Goal: Check status: Check status

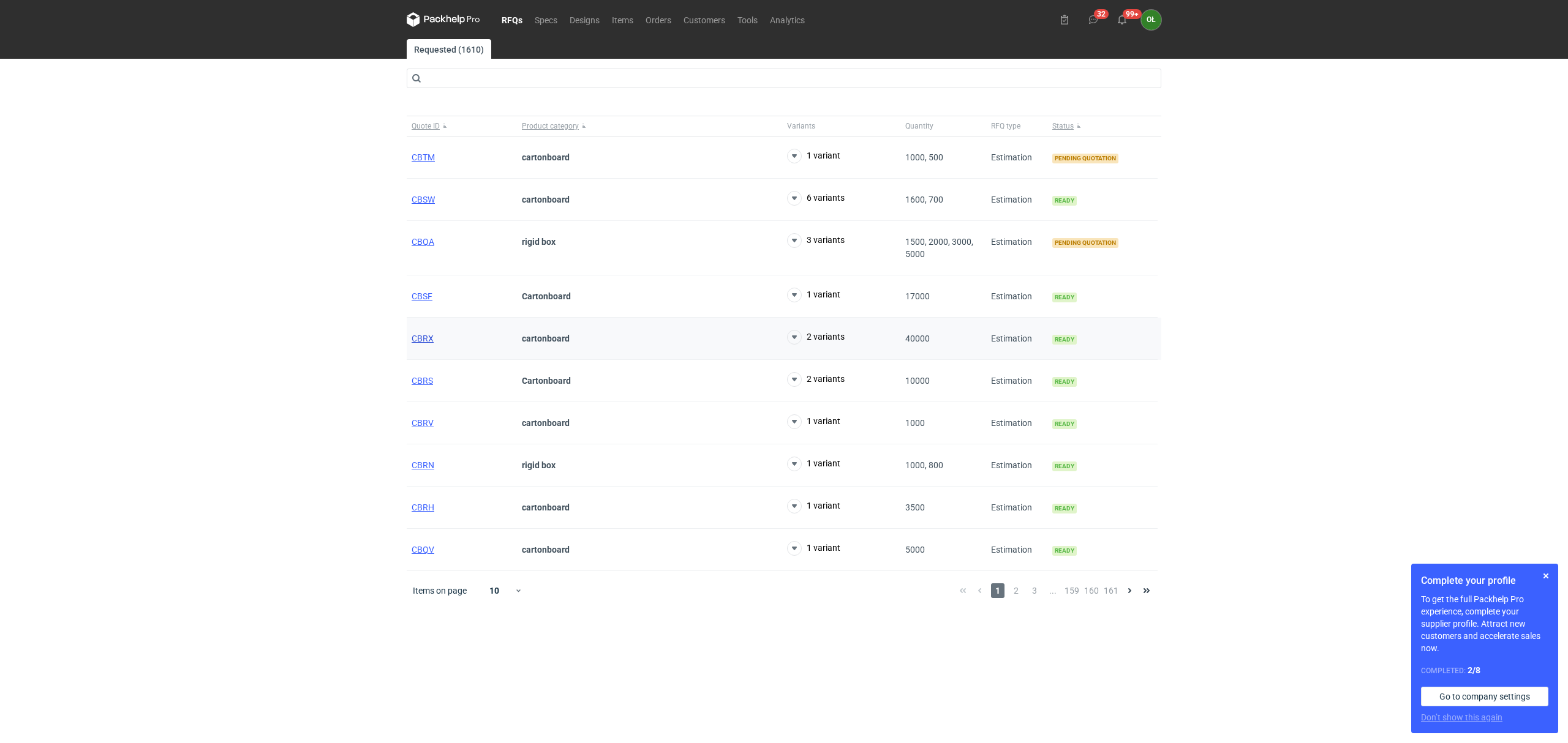
click at [422, 343] on span "CBRX" at bounding box center [423, 338] width 22 height 9
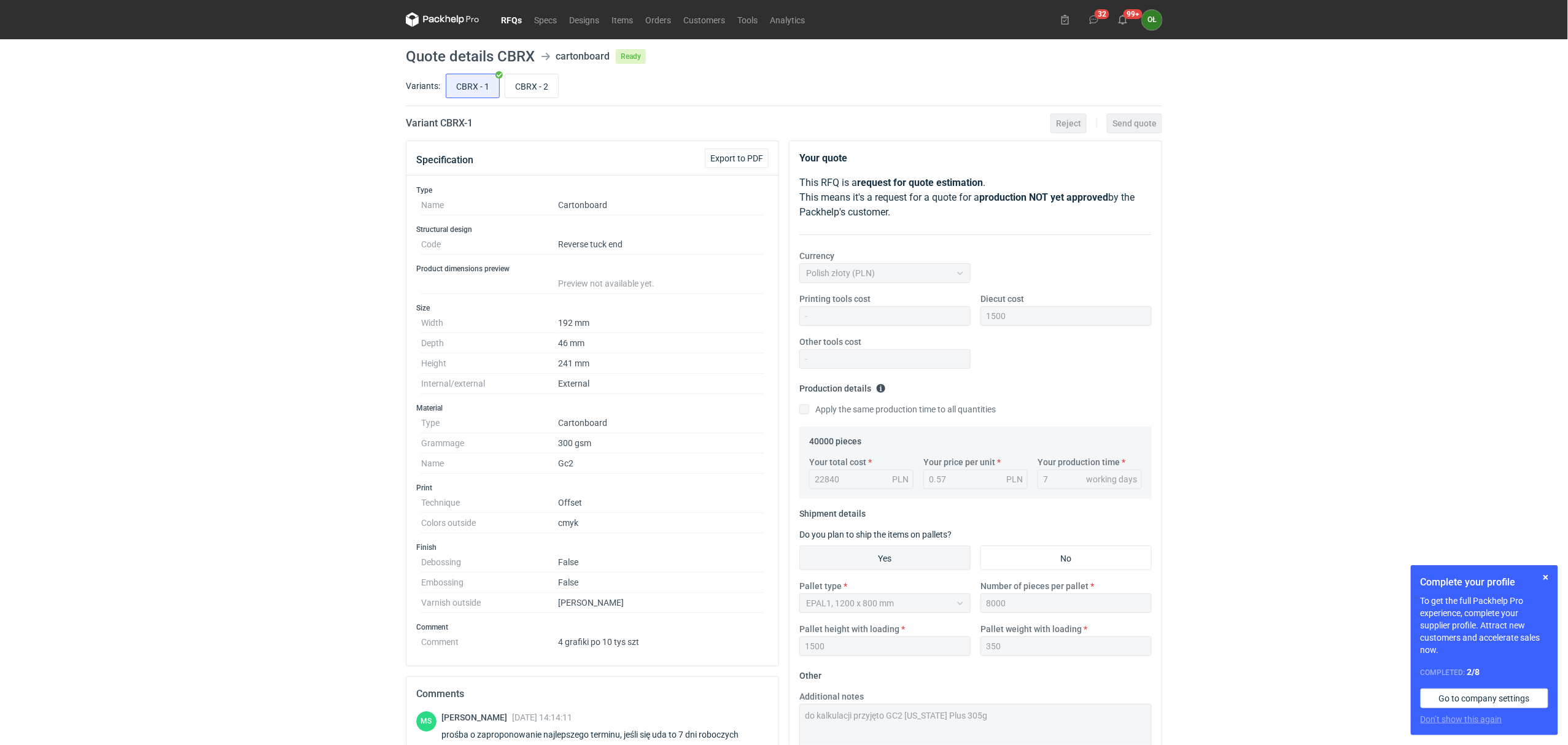
click at [519, 28] on nav "RFQs Specs Designs Items Orders Customers Tools Analytics" at bounding box center [608, 19] width 405 height 39
click at [509, 18] on link "RFQs" at bounding box center [511, 19] width 33 height 15
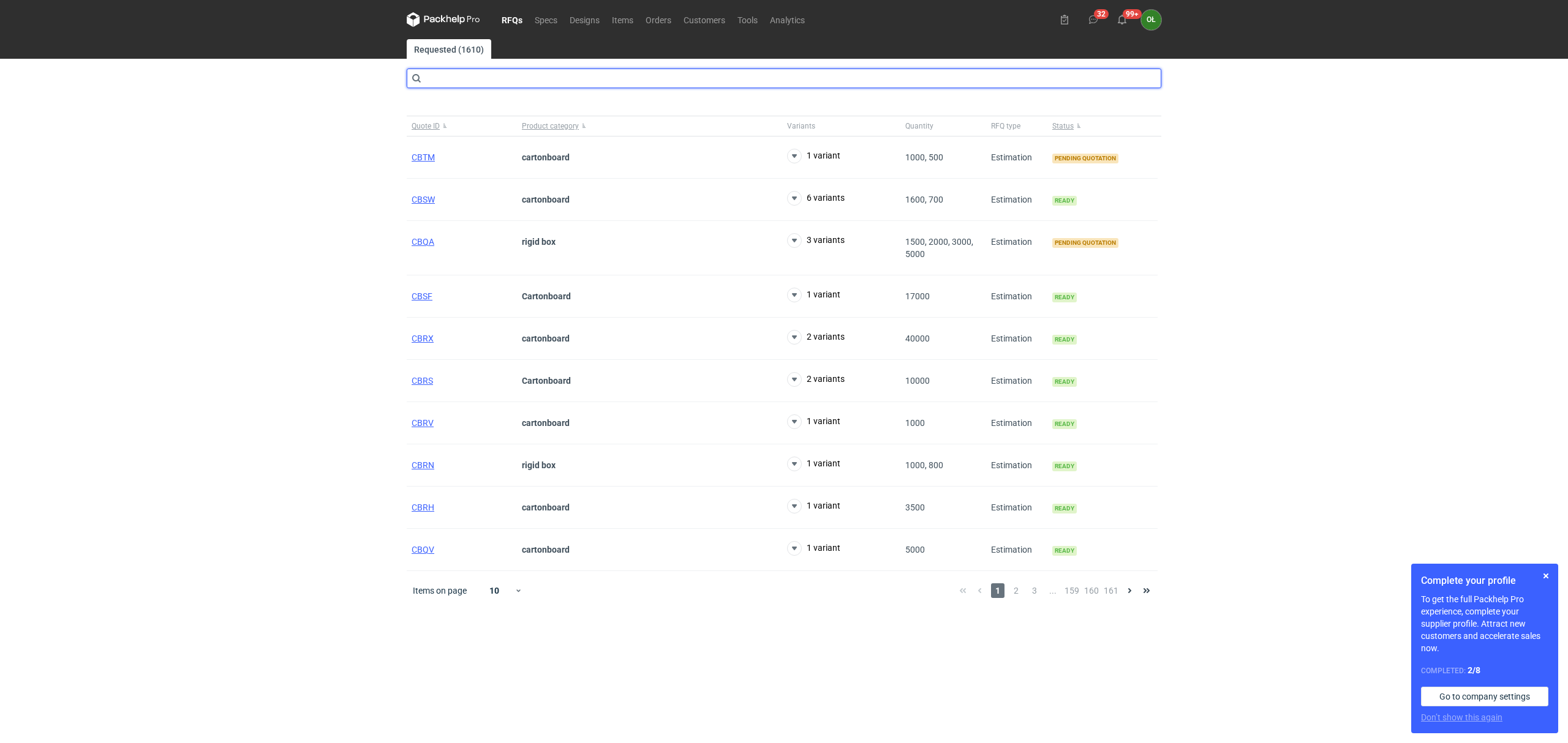
click at [474, 79] on input "text" at bounding box center [784, 78] width 754 height 20
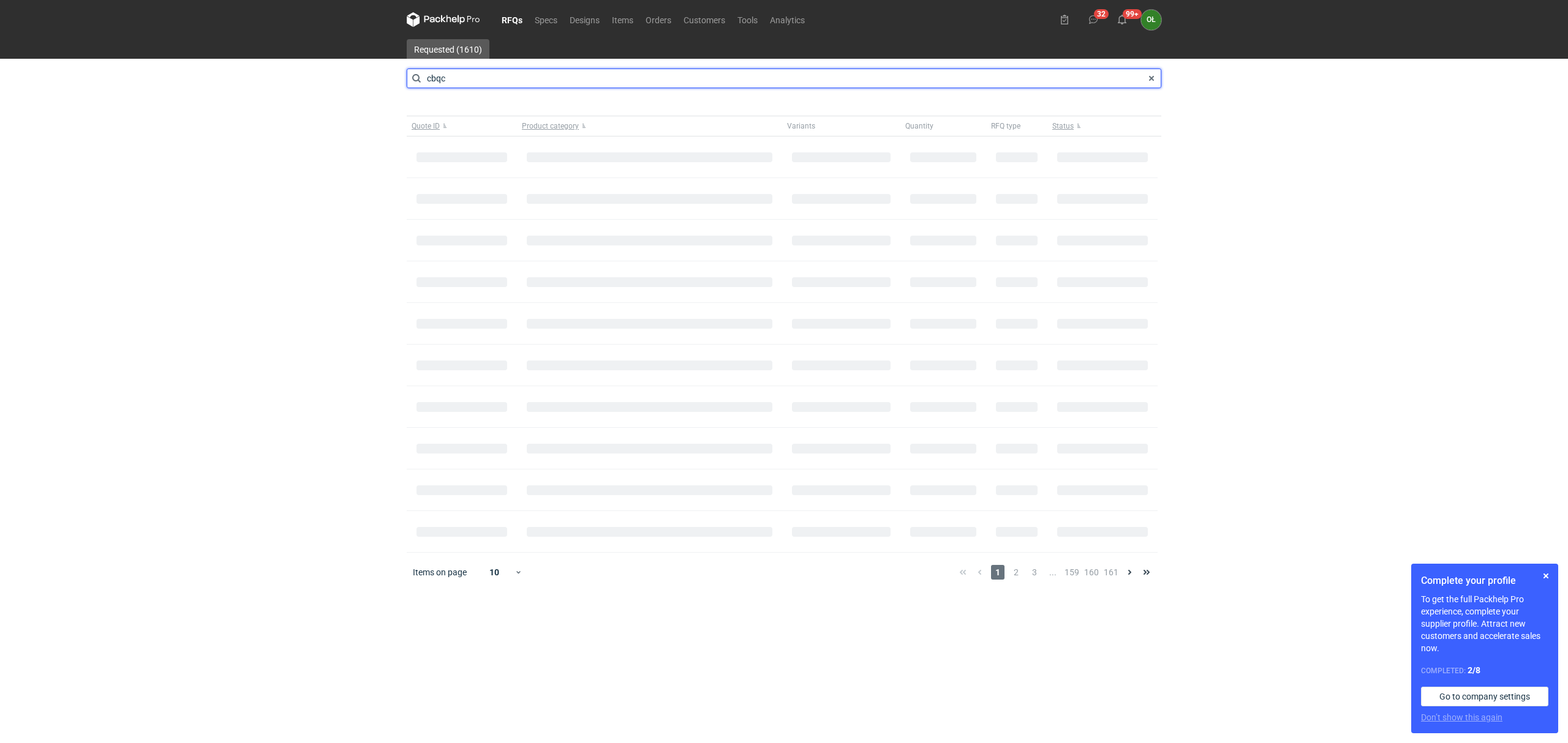
type input "cbqc"
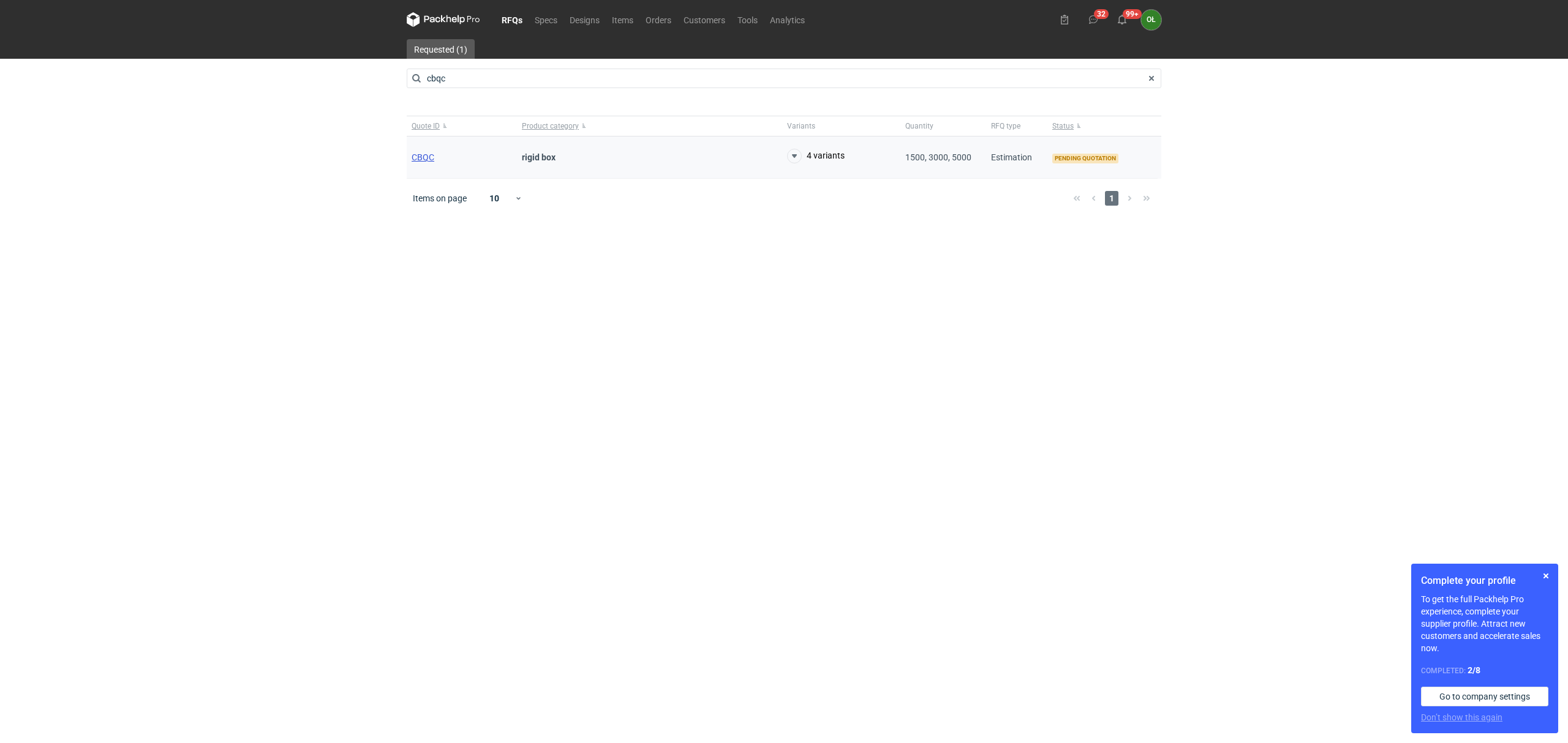
click at [419, 154] on span "CBQC" at bounding box center [423, 157] width 22 height 9
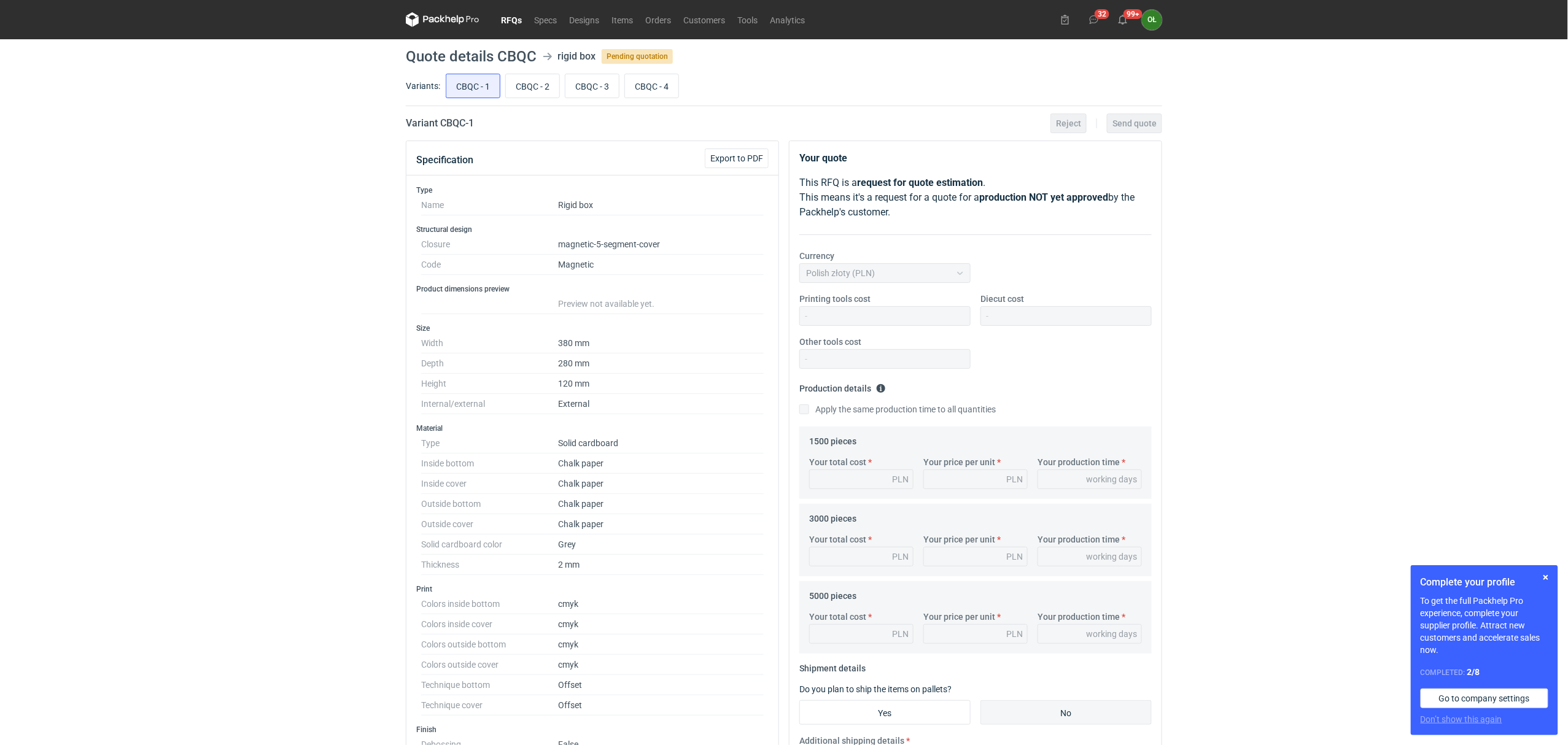
drag, startPoint x: 510, startPoint y: 21, endPoint x: 504, endPoint y: 24, distance: 6.7
click at [510, 21] on link "RFQs" at bounding box center [511, 19] width 33 height 15
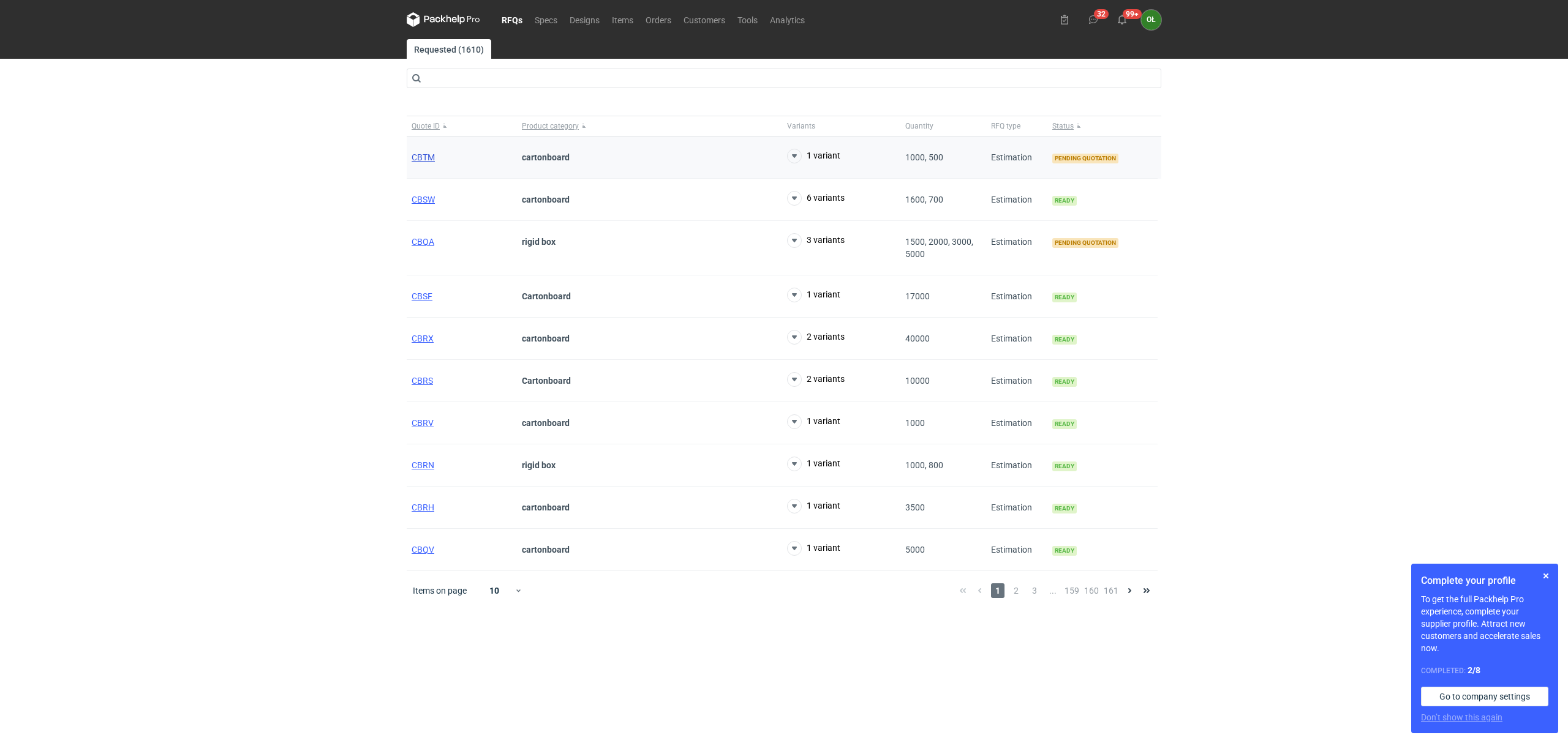
click at [424, 154] on span "CBTM" at bounding box center [423, 157] width 23 height 9
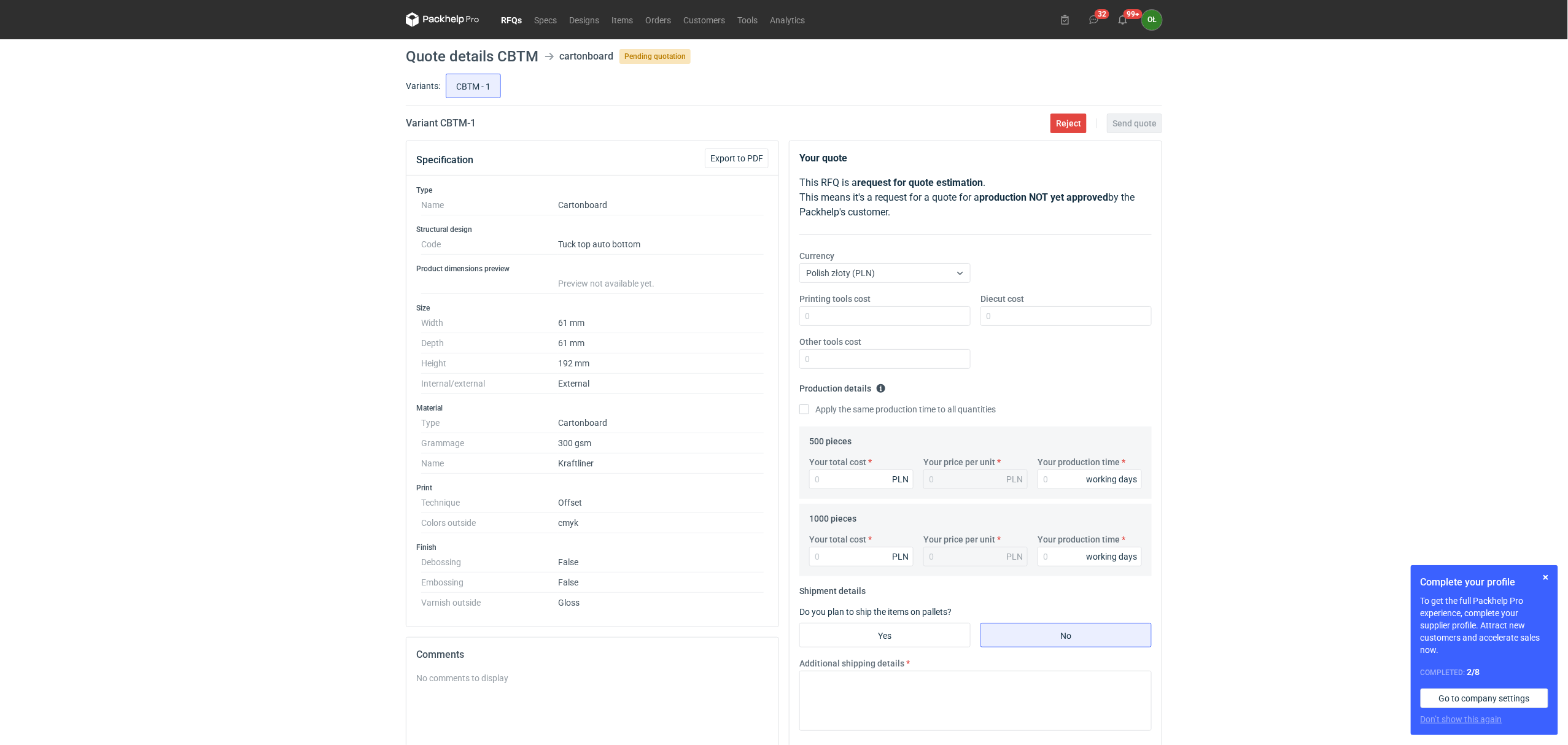
click at [521, 18] on link "RFQs" at bounding box center [511, 19] width 33 height 15
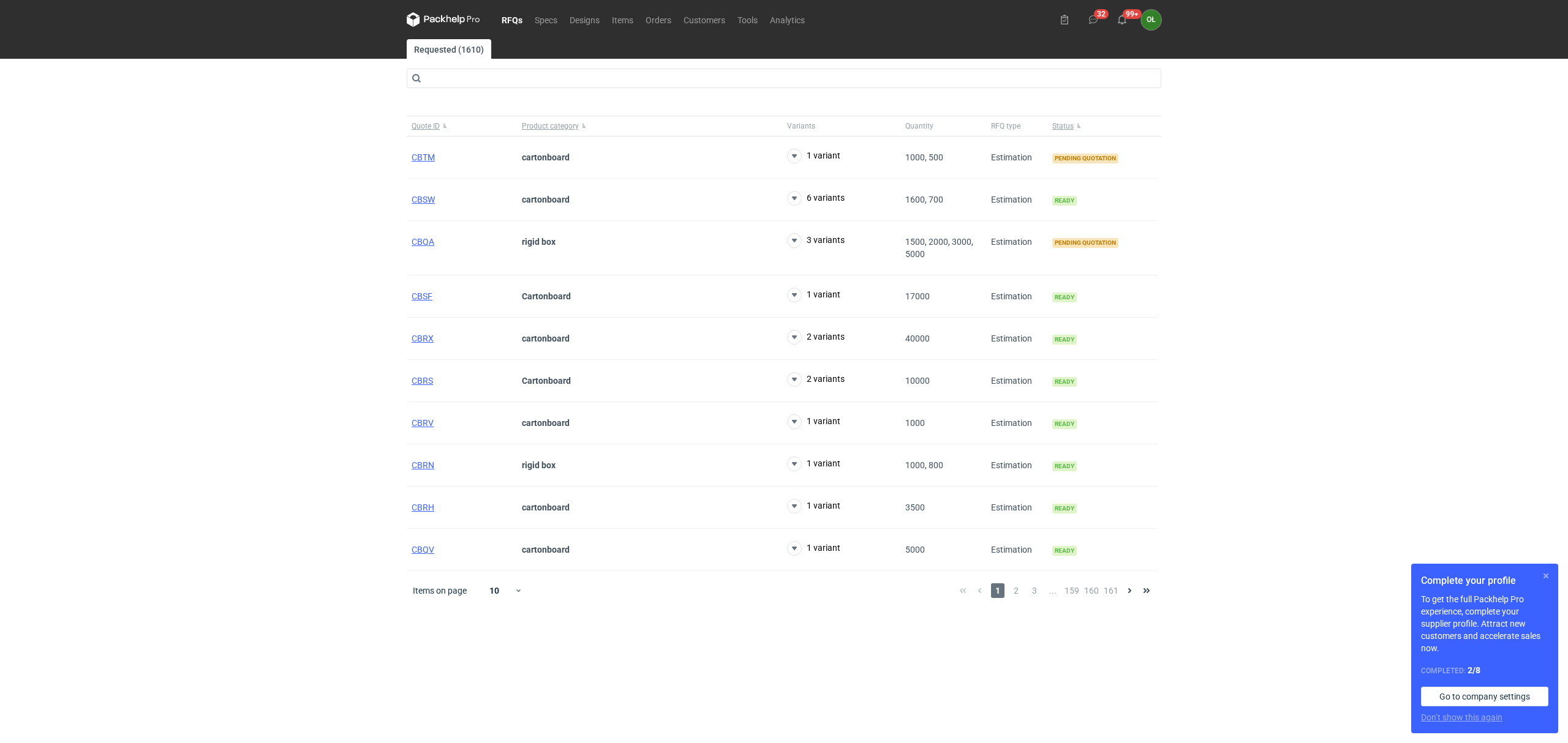
click at [1546, 575] on button "button" at bounding box center [1546, 576] width 15 height 15
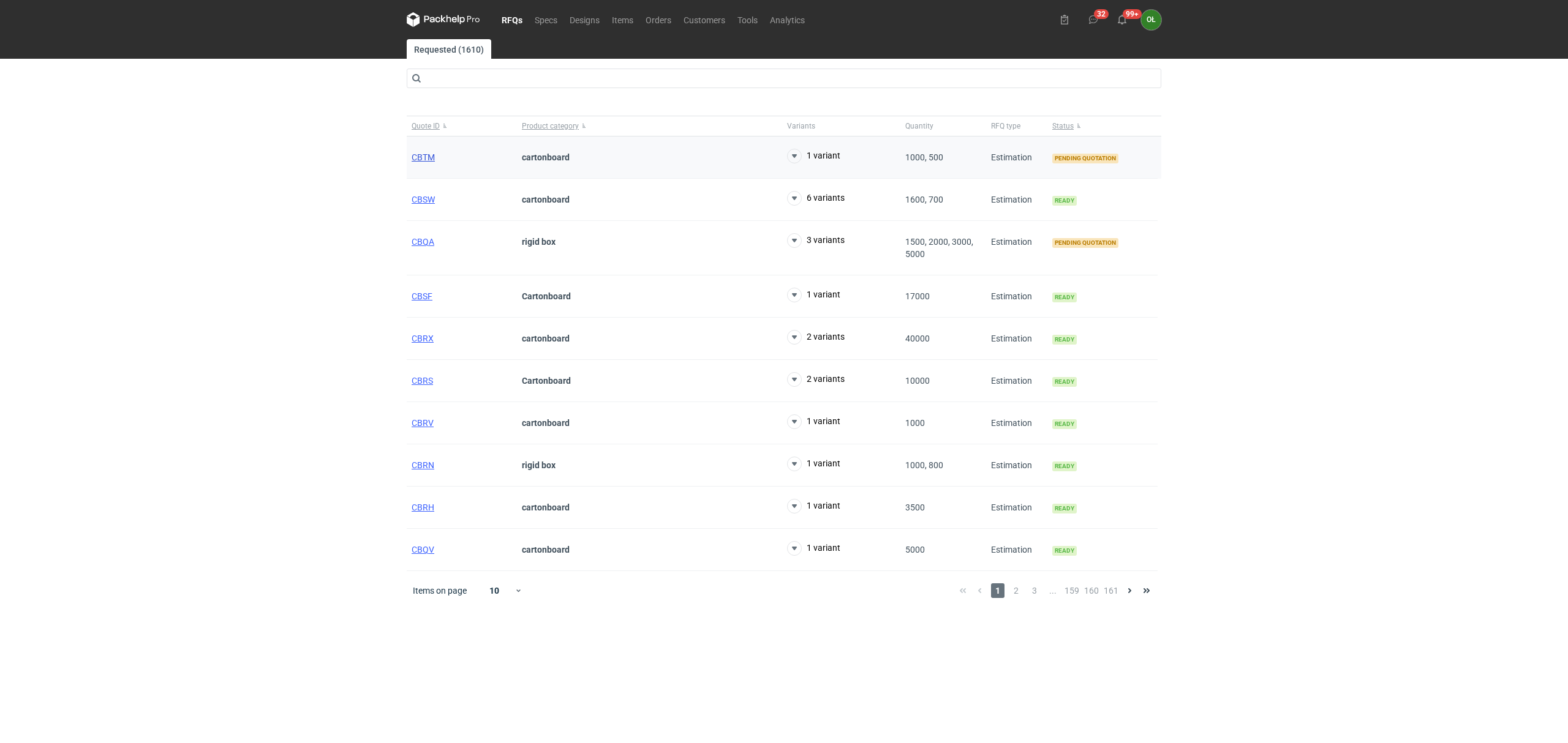
click at [424, 155] on span "CBTM" at bounding box center [423, 157] width 23 height 9
